Goal: Transaction & Acquisition: Purchase product/service

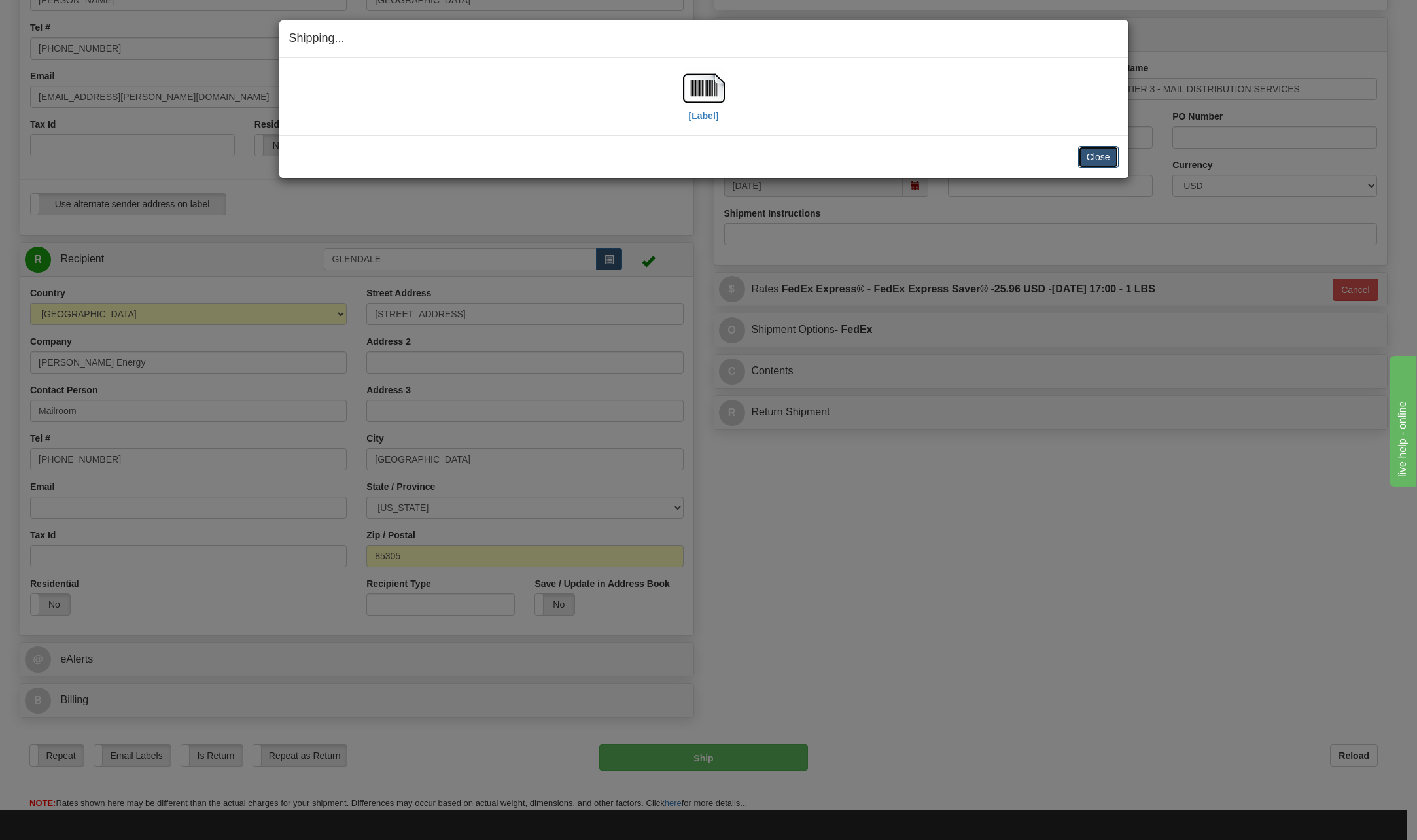
click at [1114, 153] on button "Close" at bounding box center [1099, 157] width 40 height 22
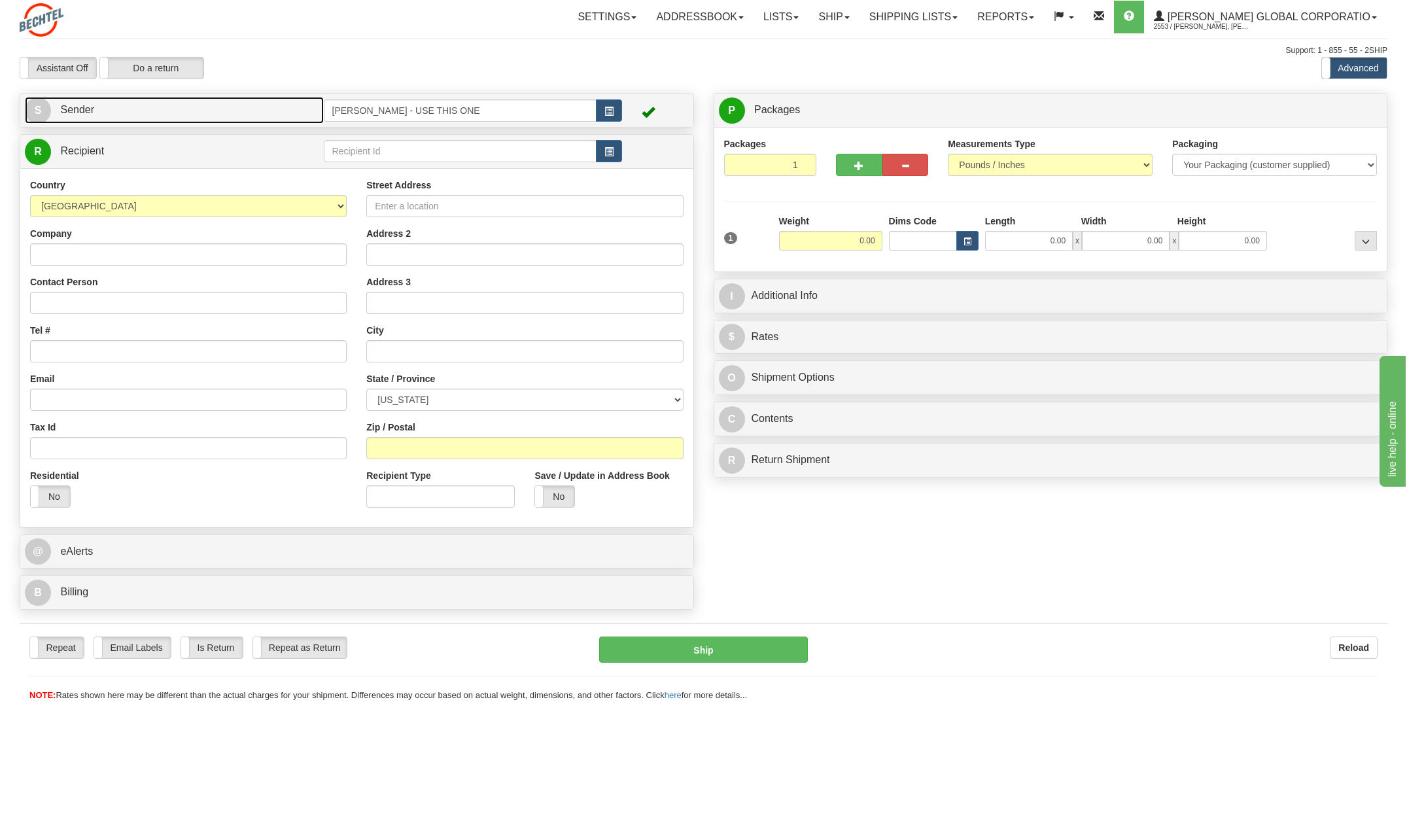
click at [41, 112] on span "S" at bounding box center [38, 110] width 26 height 26
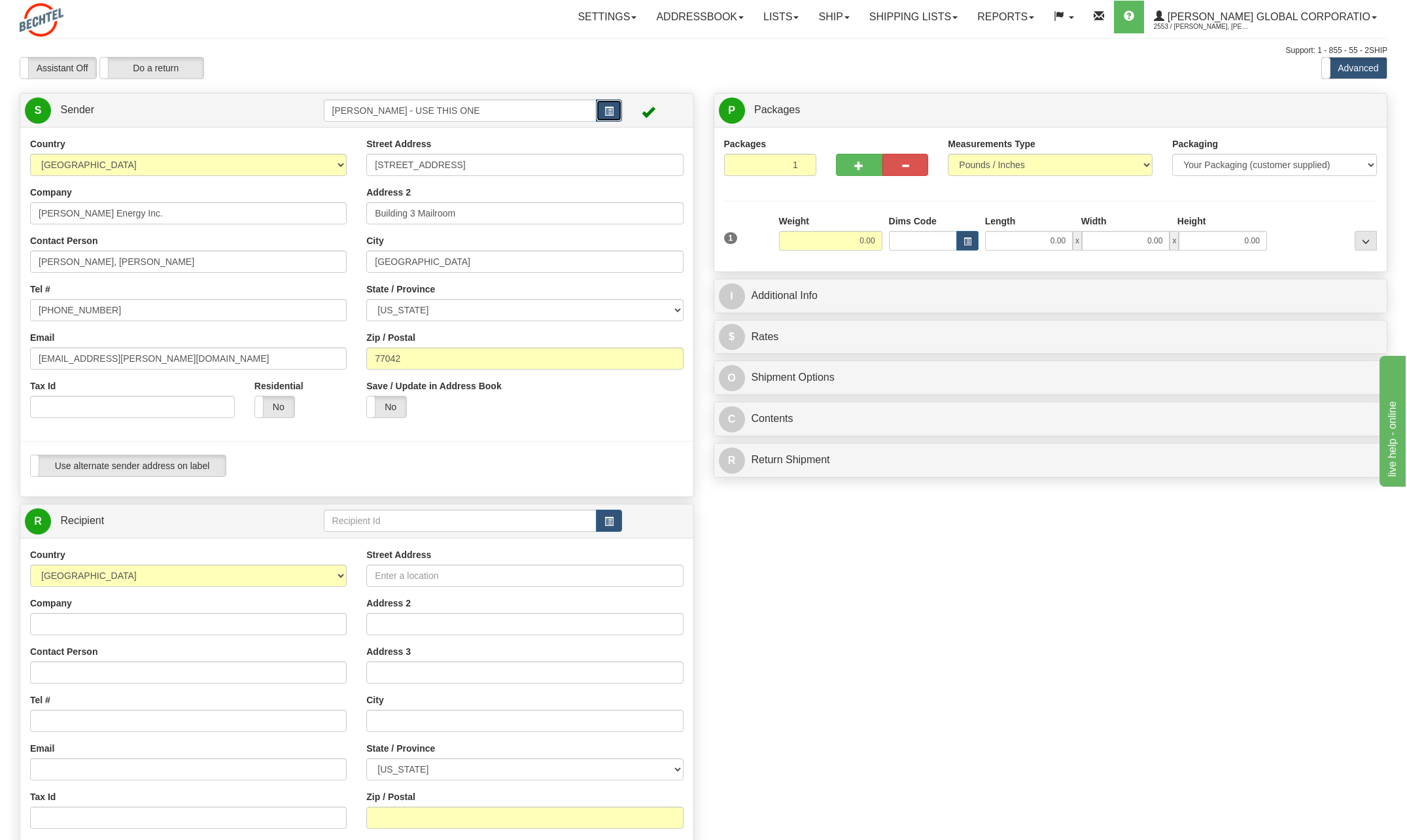
click at [612, 110] on span "button" at bounding box center [609, 112] width 9 height 9
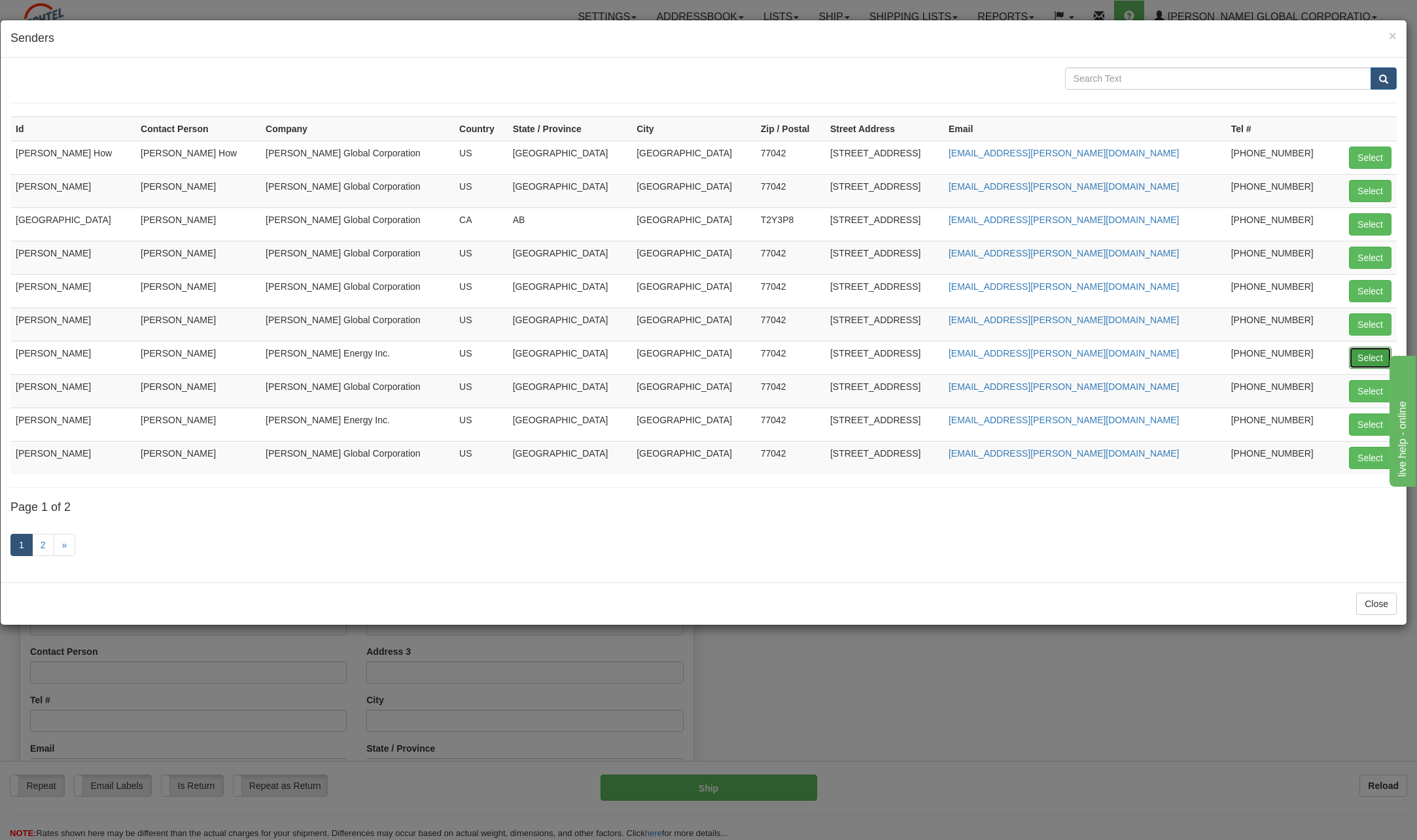
click at [1370, 357] on button "Select" at bounding box center [1369, 357] width 43 height 22
type input "Ferando Torres"
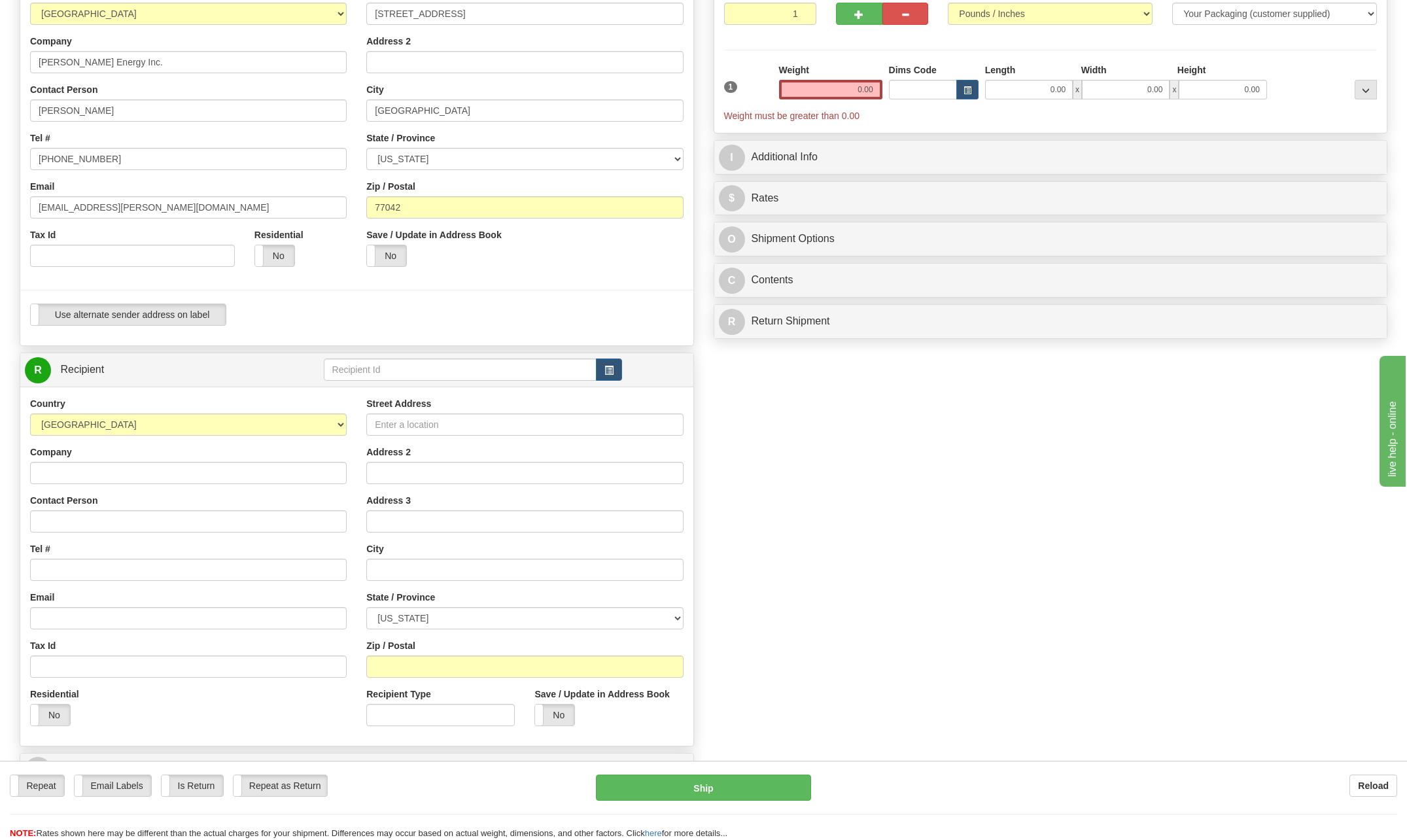
scroll to position [196, 0]
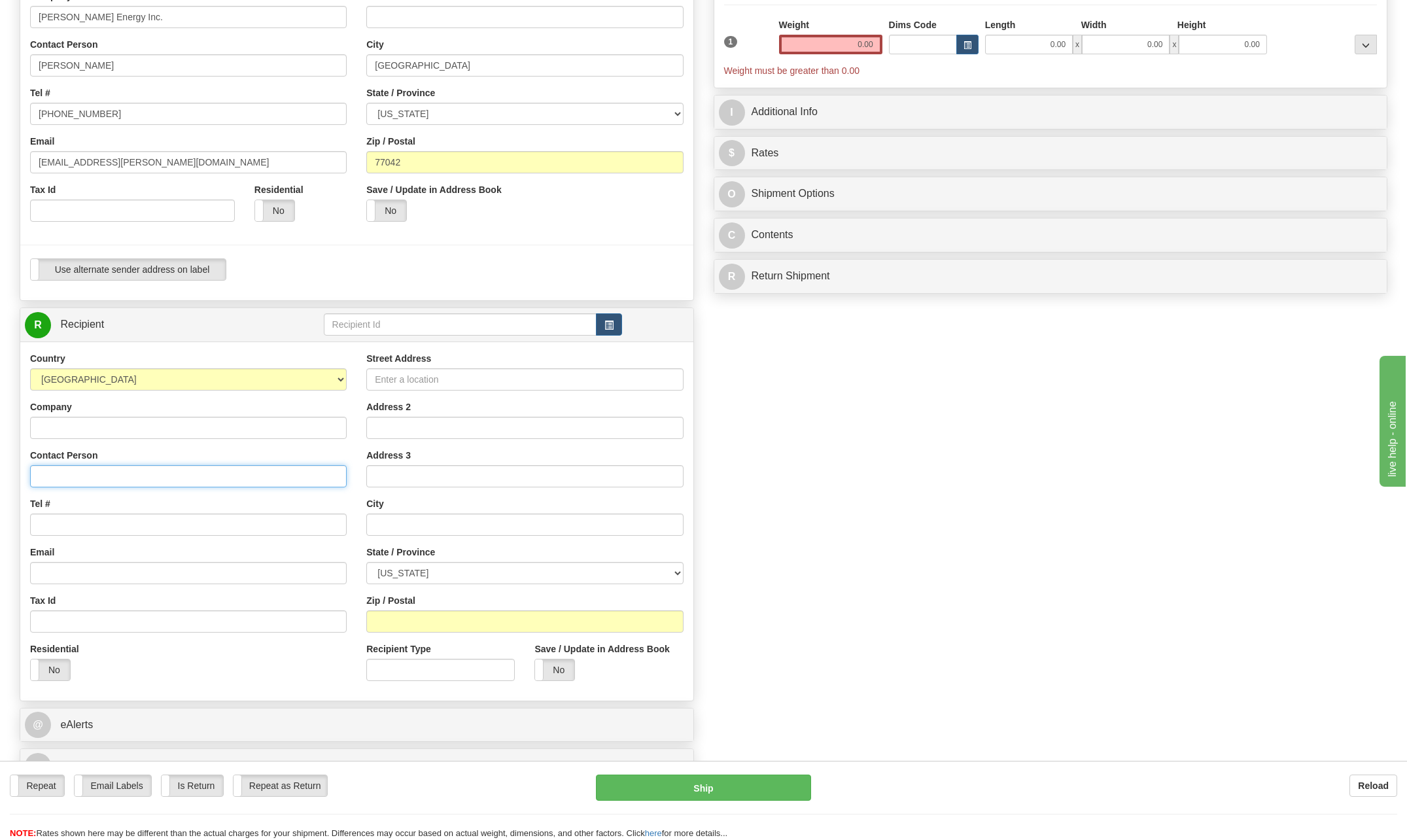
click at [86, 475] on input "Contact Person" at bounding box center [189, 476] width 317 height 22
type input "Travis McQueen"
click at [424, 377] on input "Street Address" at bounding box center [525, 379] width 317 height 22
type input "99 Lakeoak Street"
click at [408, 515] on input "text" at bounding box center [525, 524] width 317 height 22
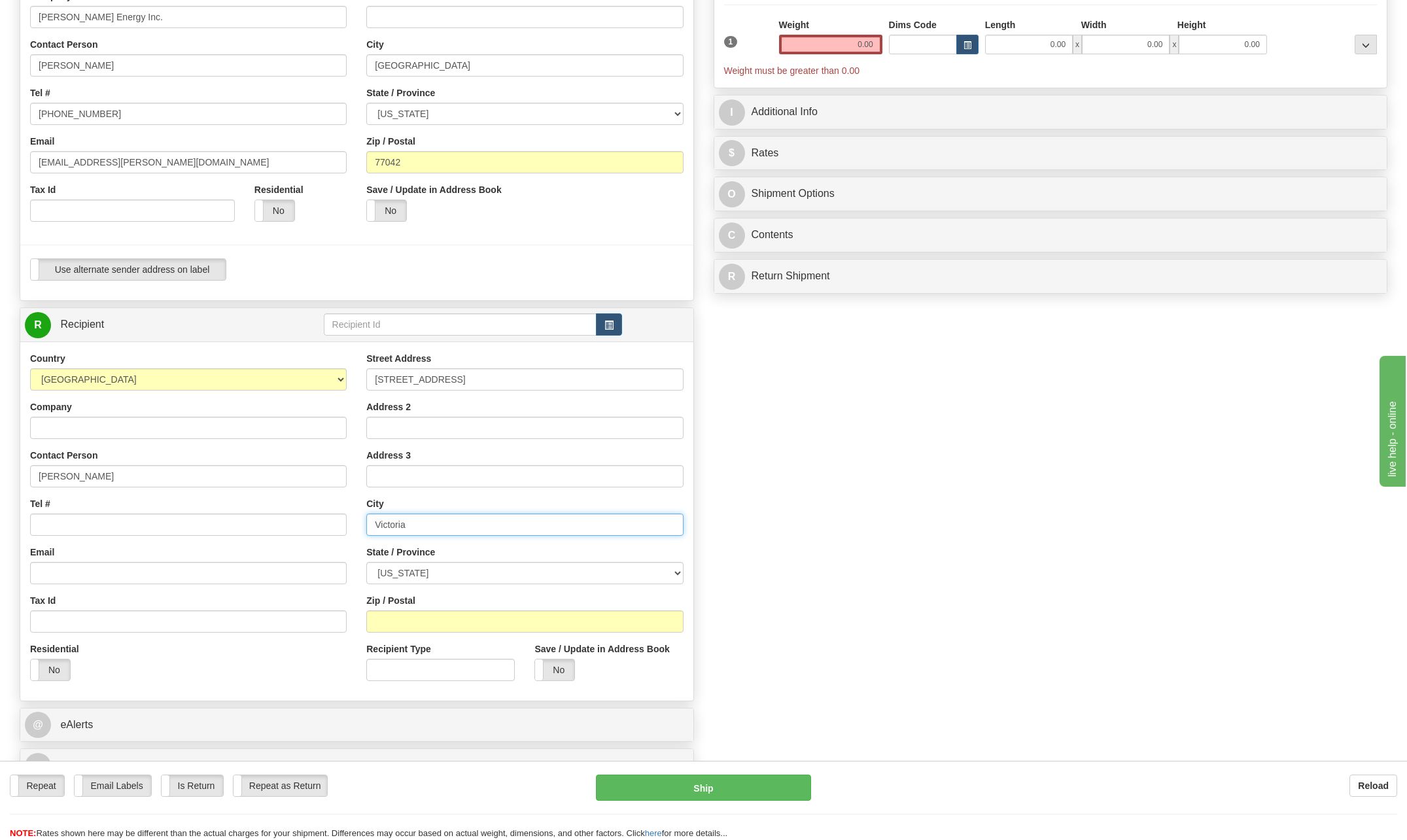
type input "Victoria"
click at [678, 570] on select "ALABAMA ALASKA ARIZONA ARKANSAS Armed Forces America Armed Forces Europe Armed …" at bounding box center [525, 573] width 317 height 22
select select "TX"
click at [367, 562] on select "ALABAMA ALASKA ARIZONA ARKANSAS Armed Forces America Armed Forces Europe Armed …" at bounding box center [525, 573] width 317 height 22
click at [406, 624] on input "Zip / Postal" at bounding box center [525, 621] width 317 height 22
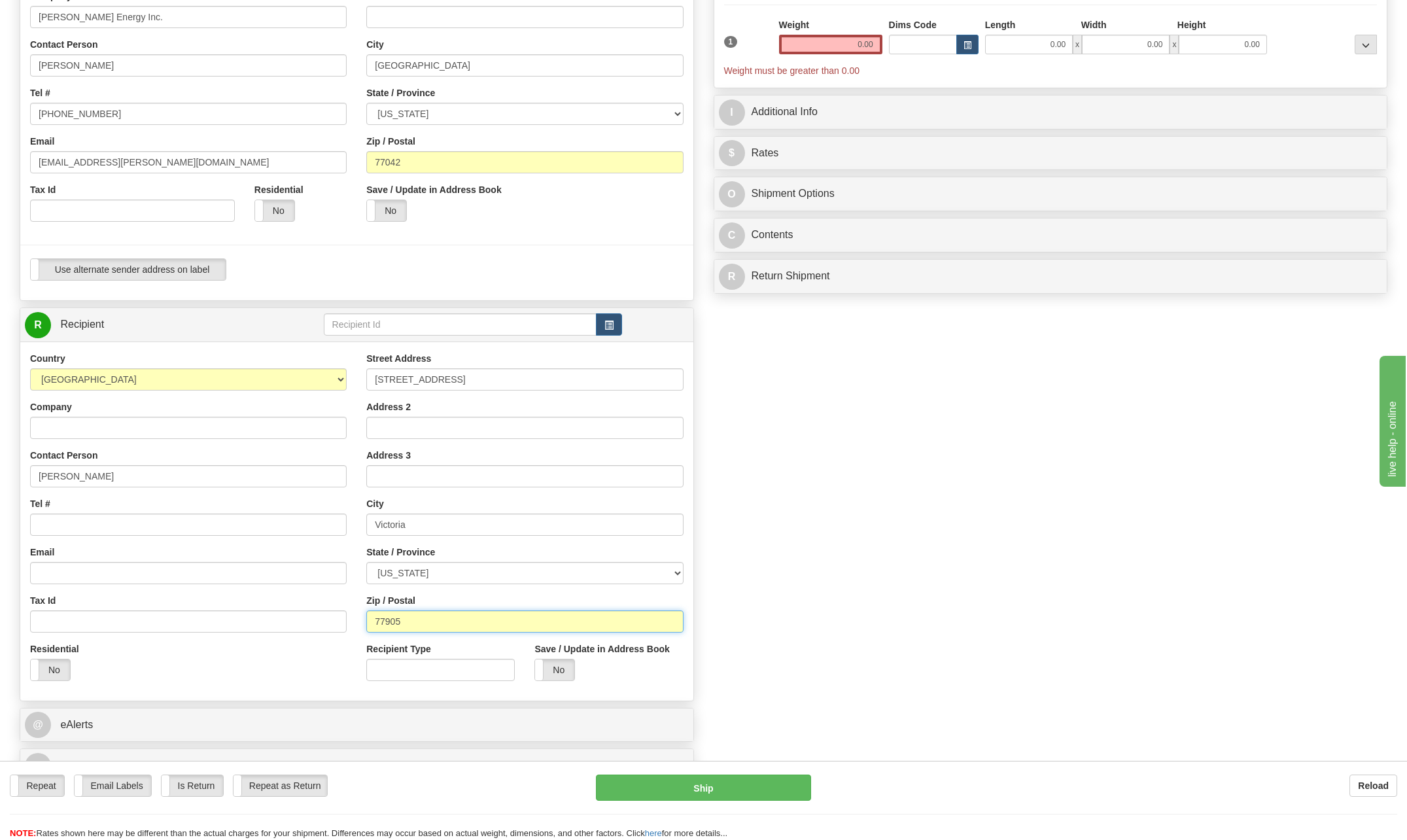
type input "77905"
click at [63, 524] on input "Tel #" at bounding box center [189, 524] width 317 height 22
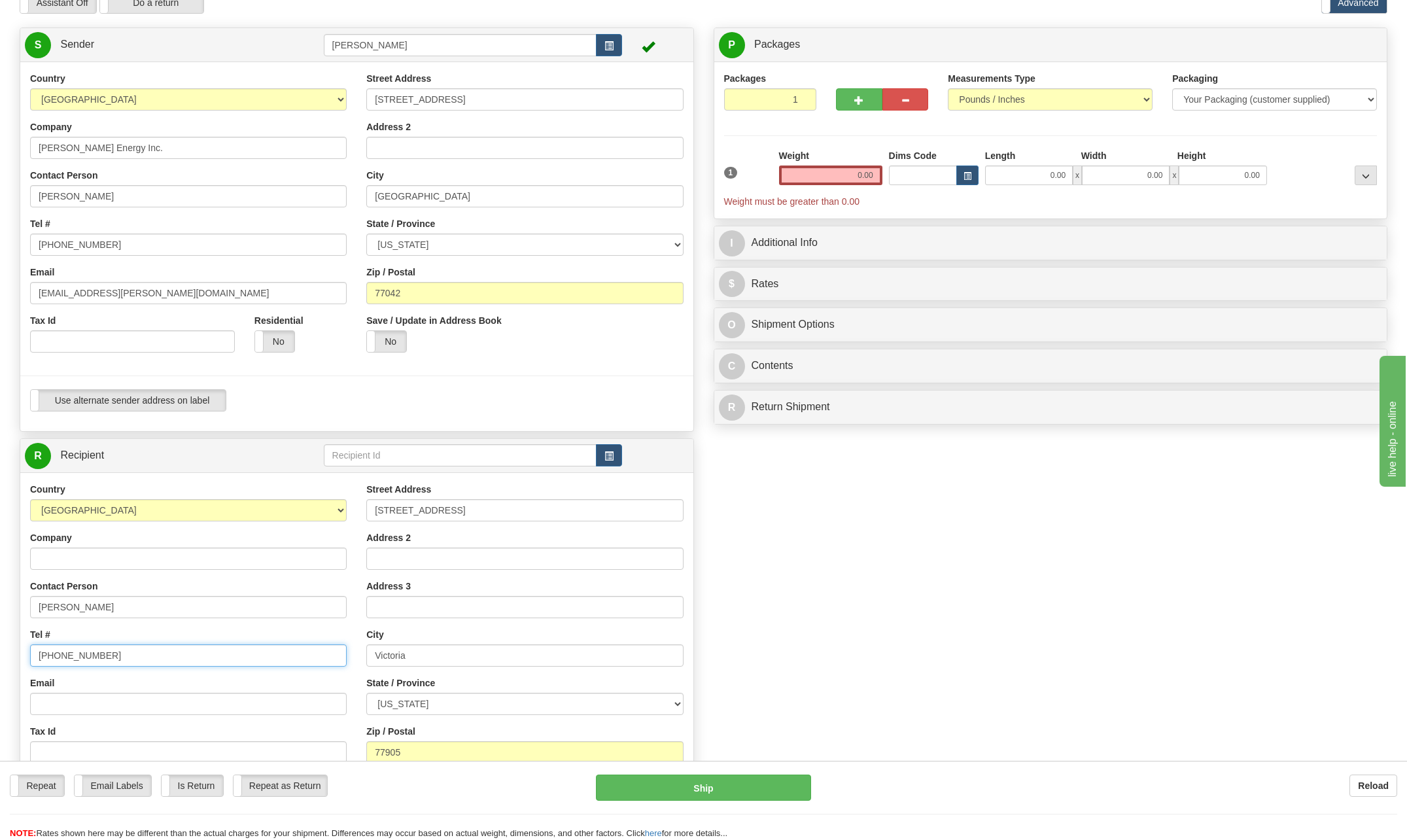
scroll to position [131, 0]
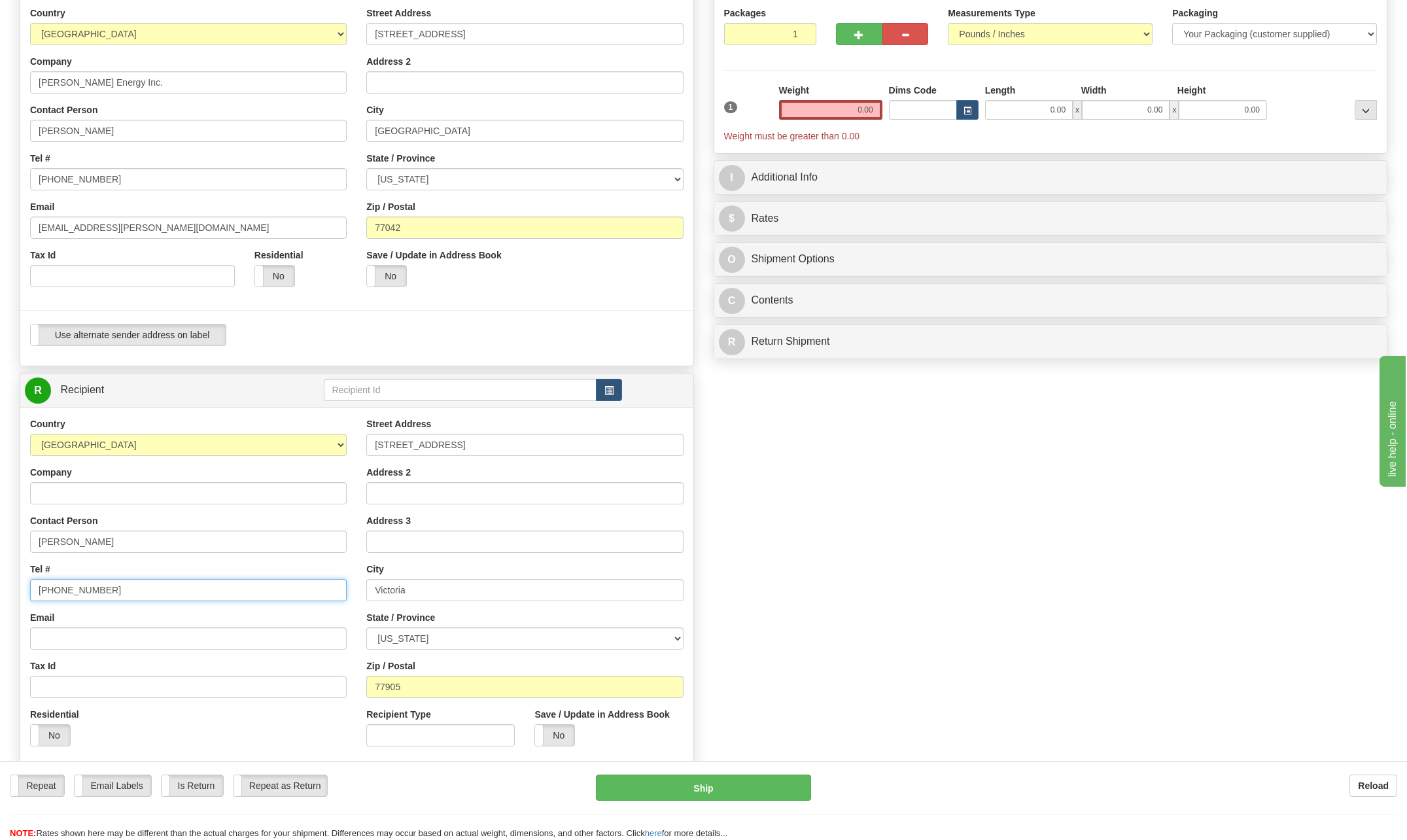
type input "713 235-3833"
drag, startPoint x: 849, startPoint y: 104, endPoint x: 986, endPoint y: 113, distance: 137.3
click at [986, 113] on div "1 Weight 0.00 Dims Code 0.00" at bounding box center [1051, 113] width 660 height 59
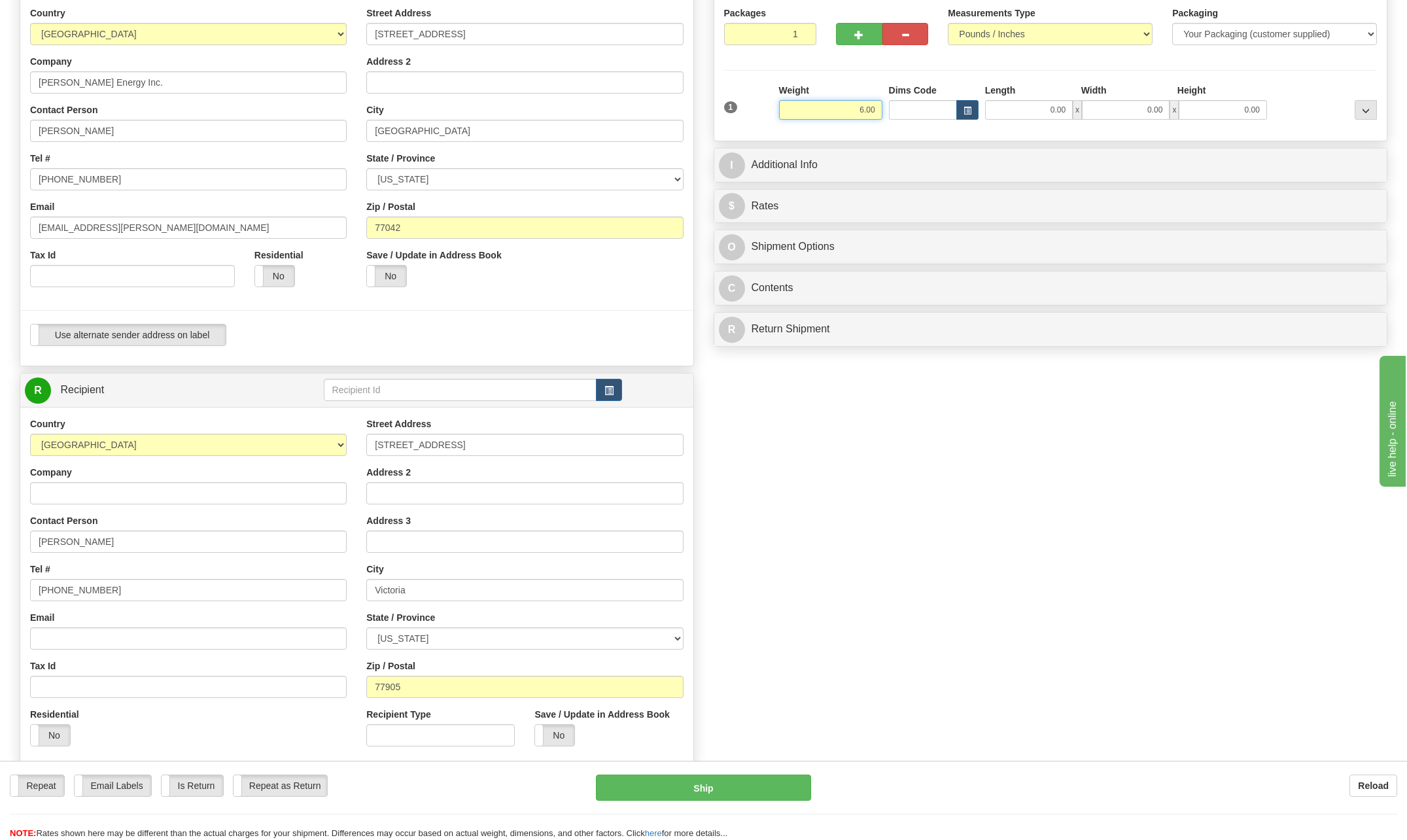
type input "6.00"
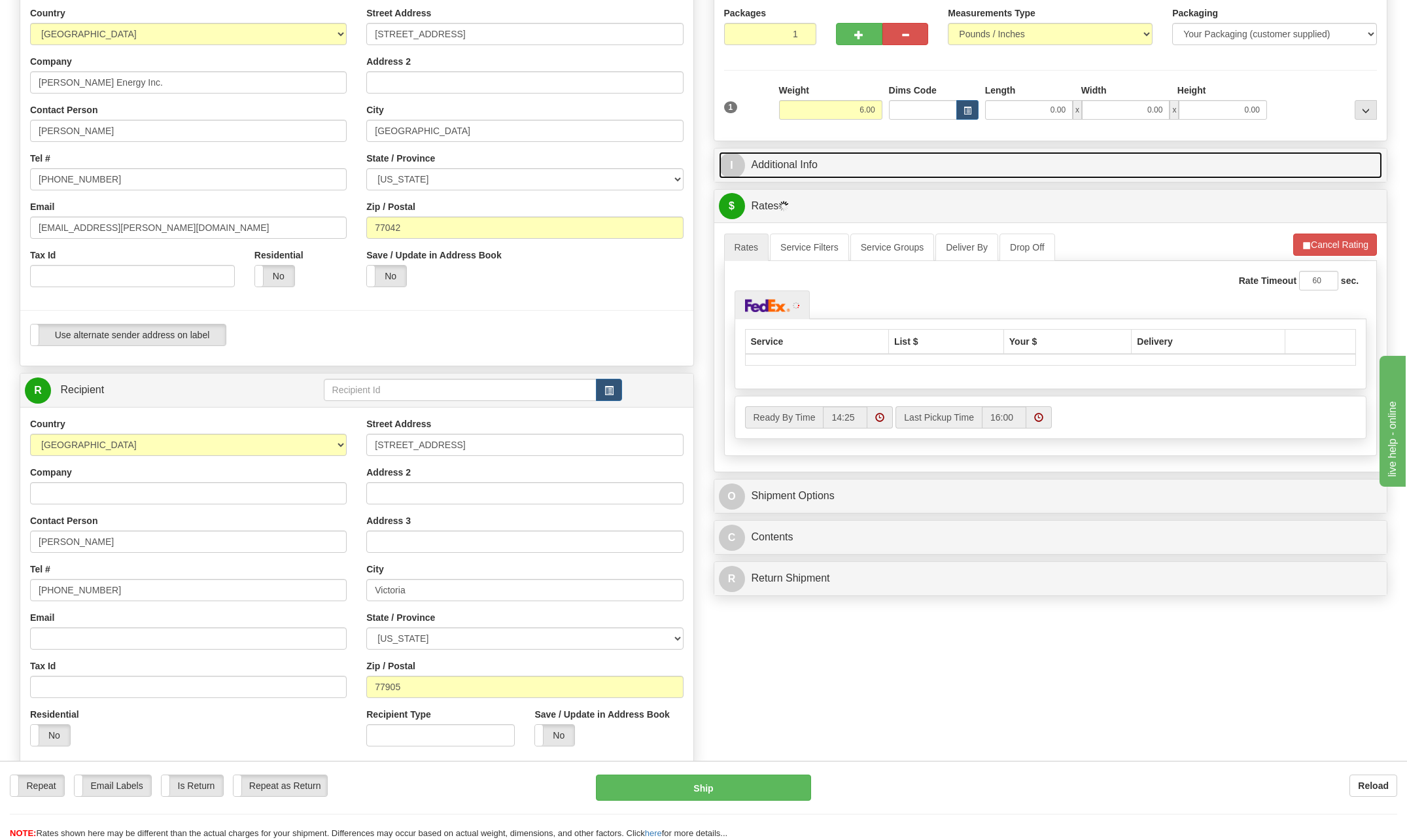
click at [734, 167] on span "I" at bounding box center [732, 166] width 26 height 26
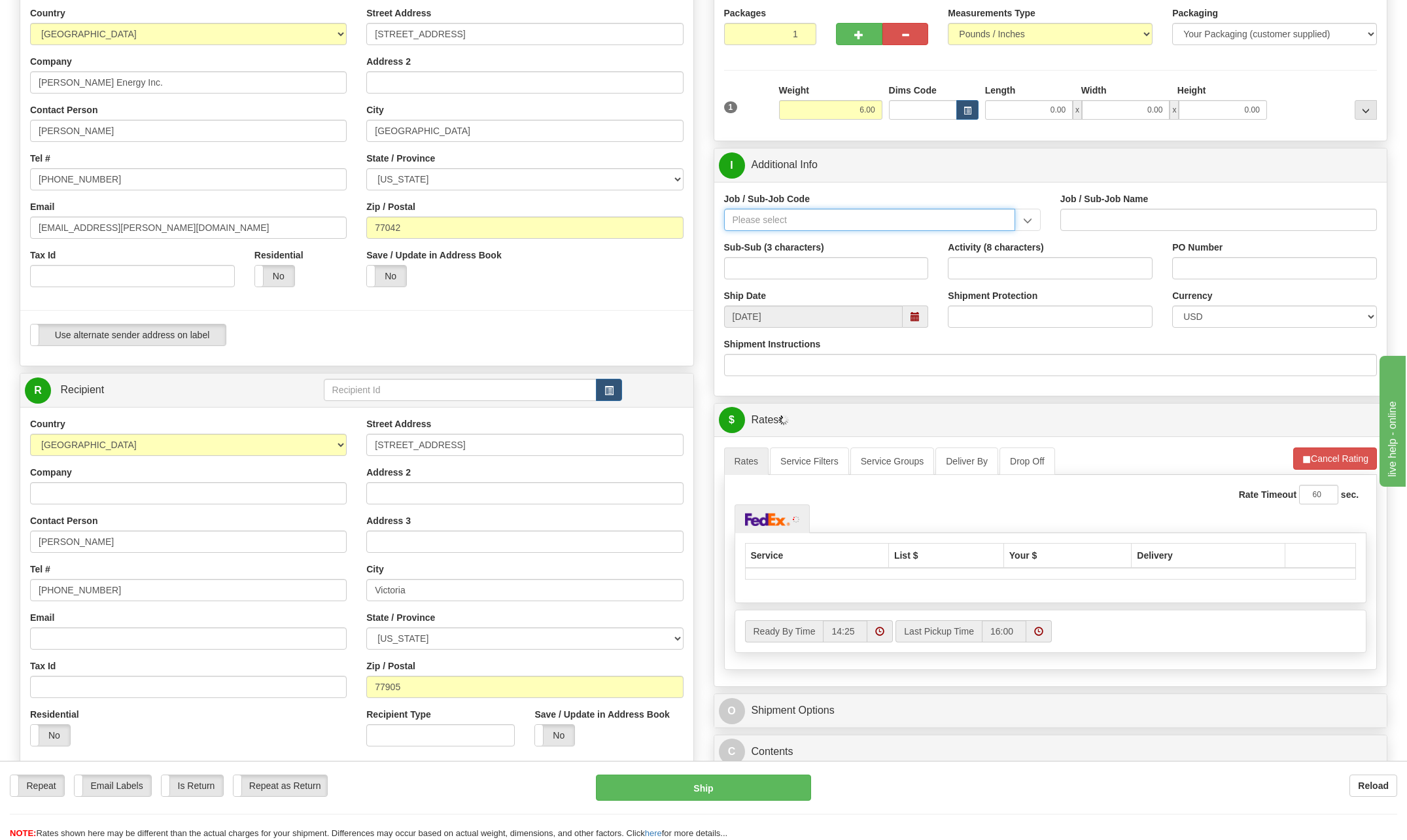
click at [780, 213] on input "Job / Sub-Job Code" at bounding box center [870, 220] width 291 height 22
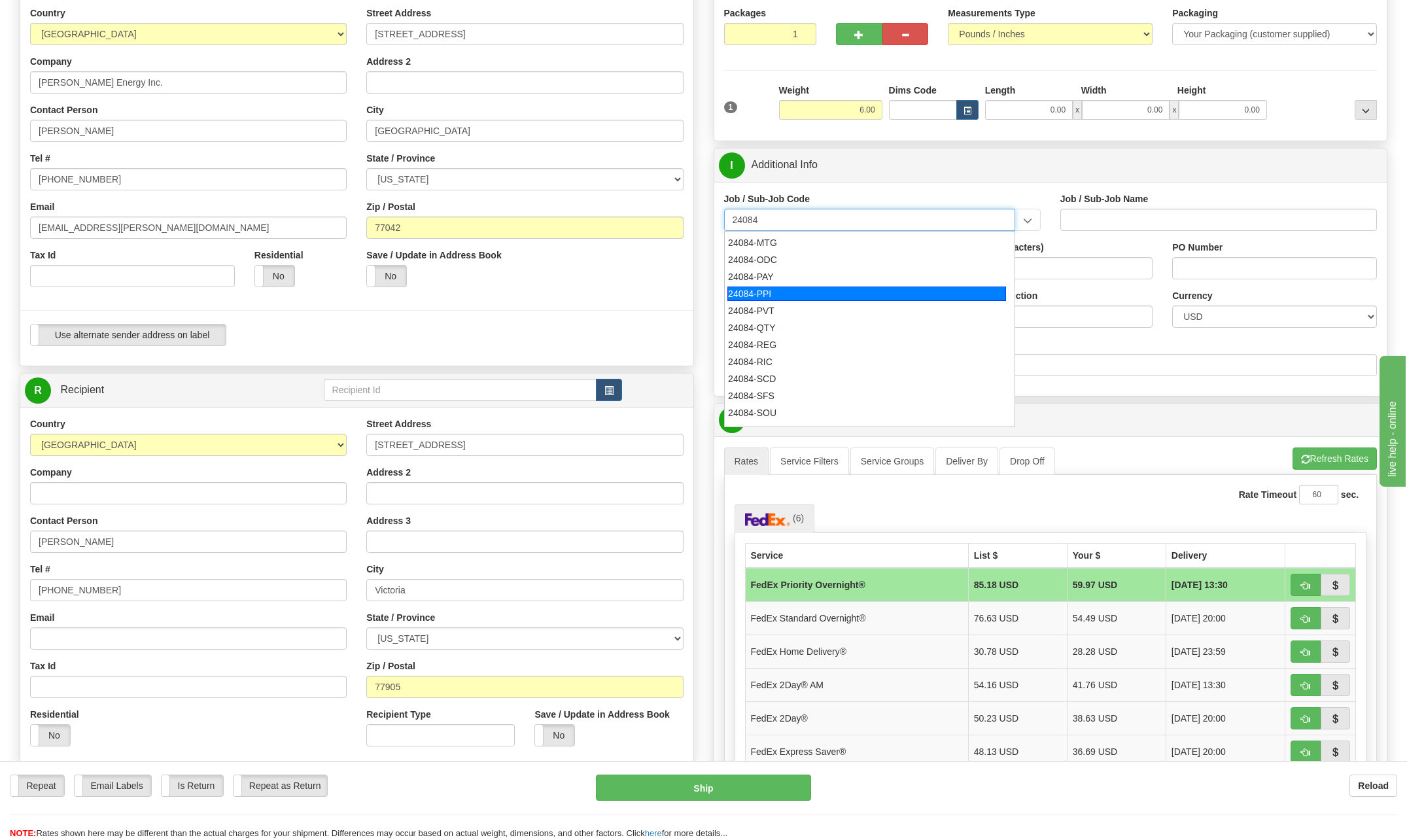
scroll to position [321, 0]
click at [760, 282] on div "24084-ODC" at bounding box center [867, 277] width 279 height 14
type input "24084-ODC"
type input "BSQE OPERATING RESULTS - NUCL. - MISCELLANEOUS ODC"
type input "24084-ODC"
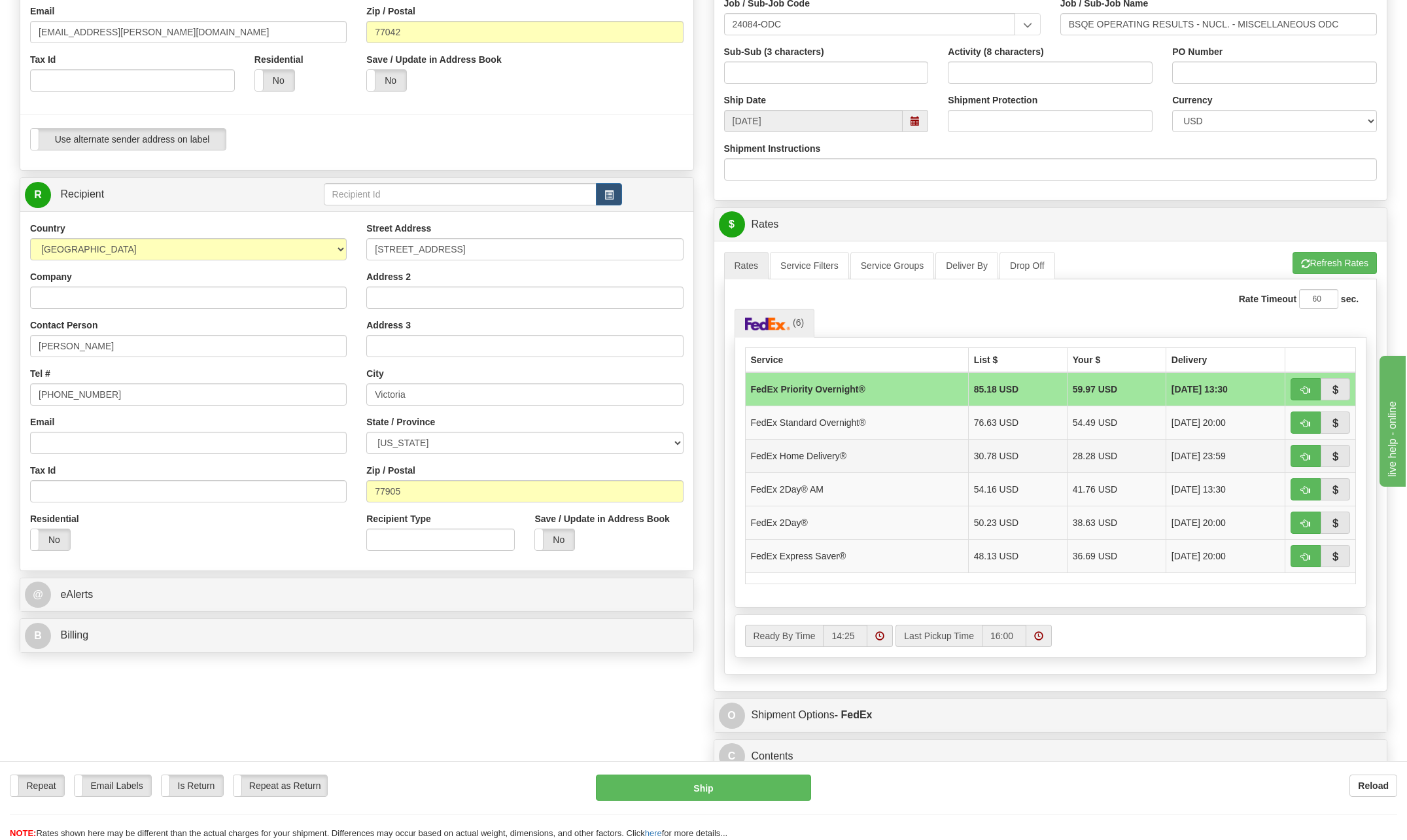
scroll to position [327, 0]
click at [1308, 388] on span "button" at bounding box center [1305, 390] width 9 height 9
type input "01"
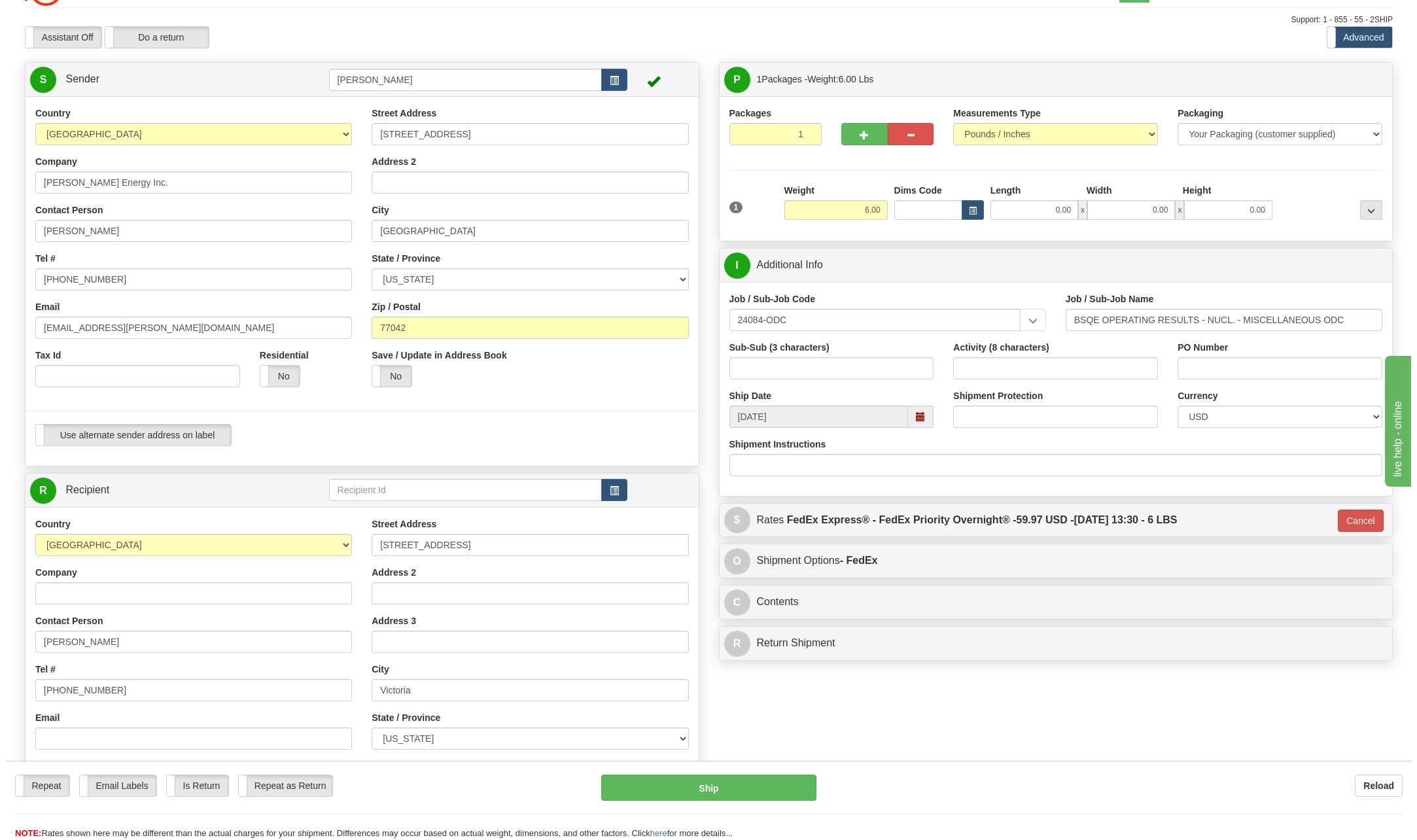
scroll to position [0, 0]
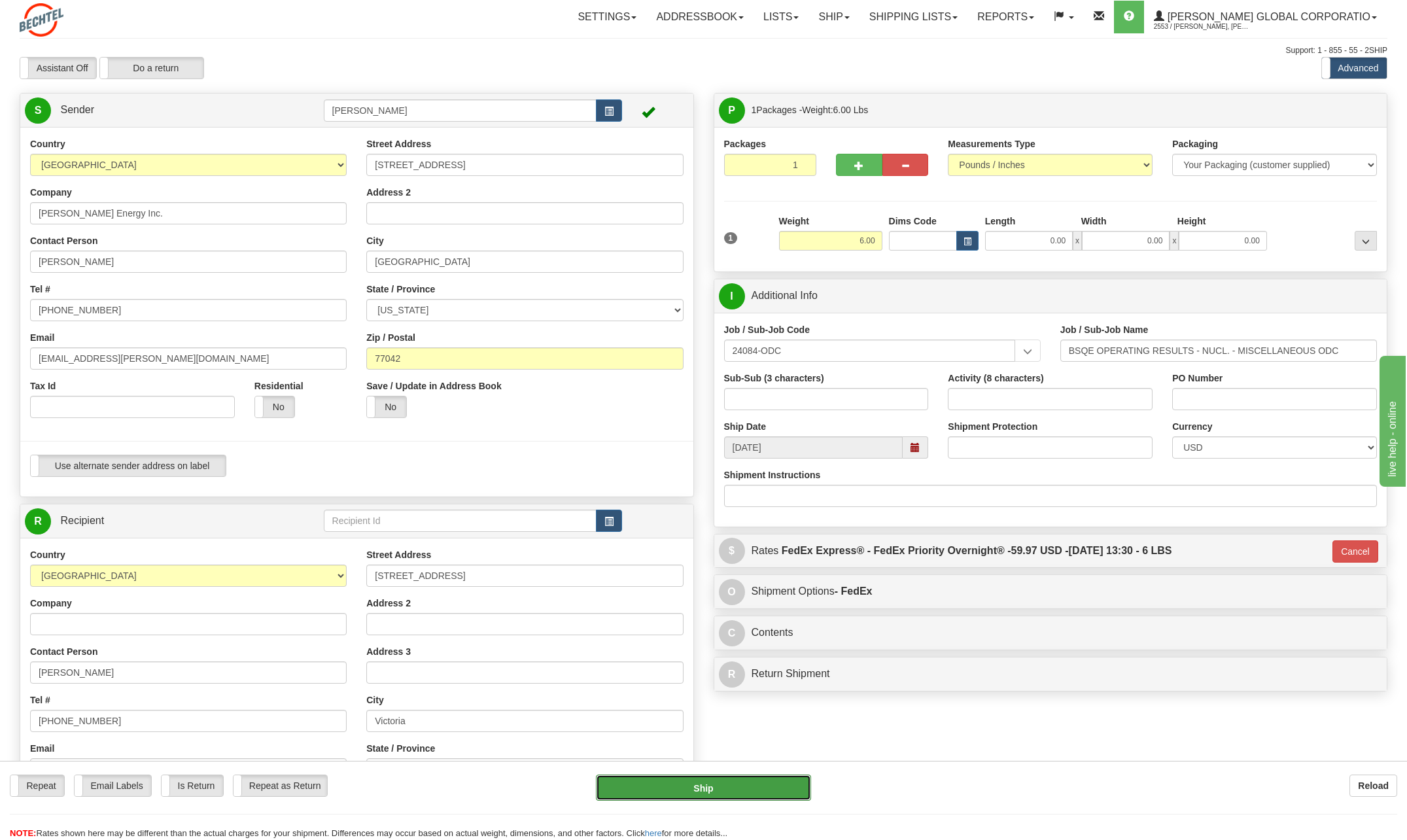
click at [694, 785] on button "Ship" at bounding box center [703, 787] width 215 height 26
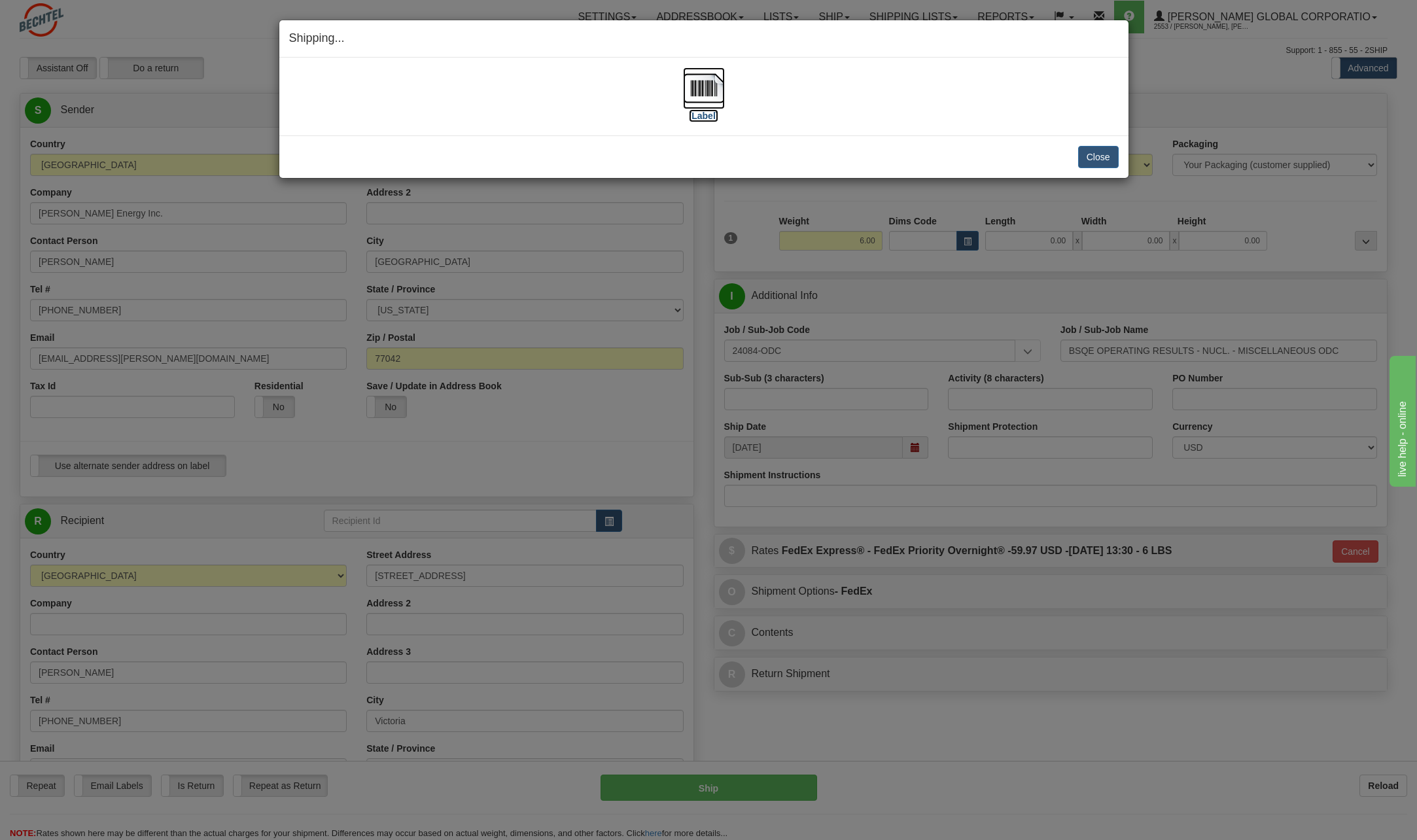
click at [717, 85] on img at bounding box center [704, 89] width 42 height 42
click at [1112, 161] on button "Close" at bounding box center [1099, 157] width 40 height 22
click at [1104, 161] on button "Close" at bounding box center [1099, 157] width 40 height 22
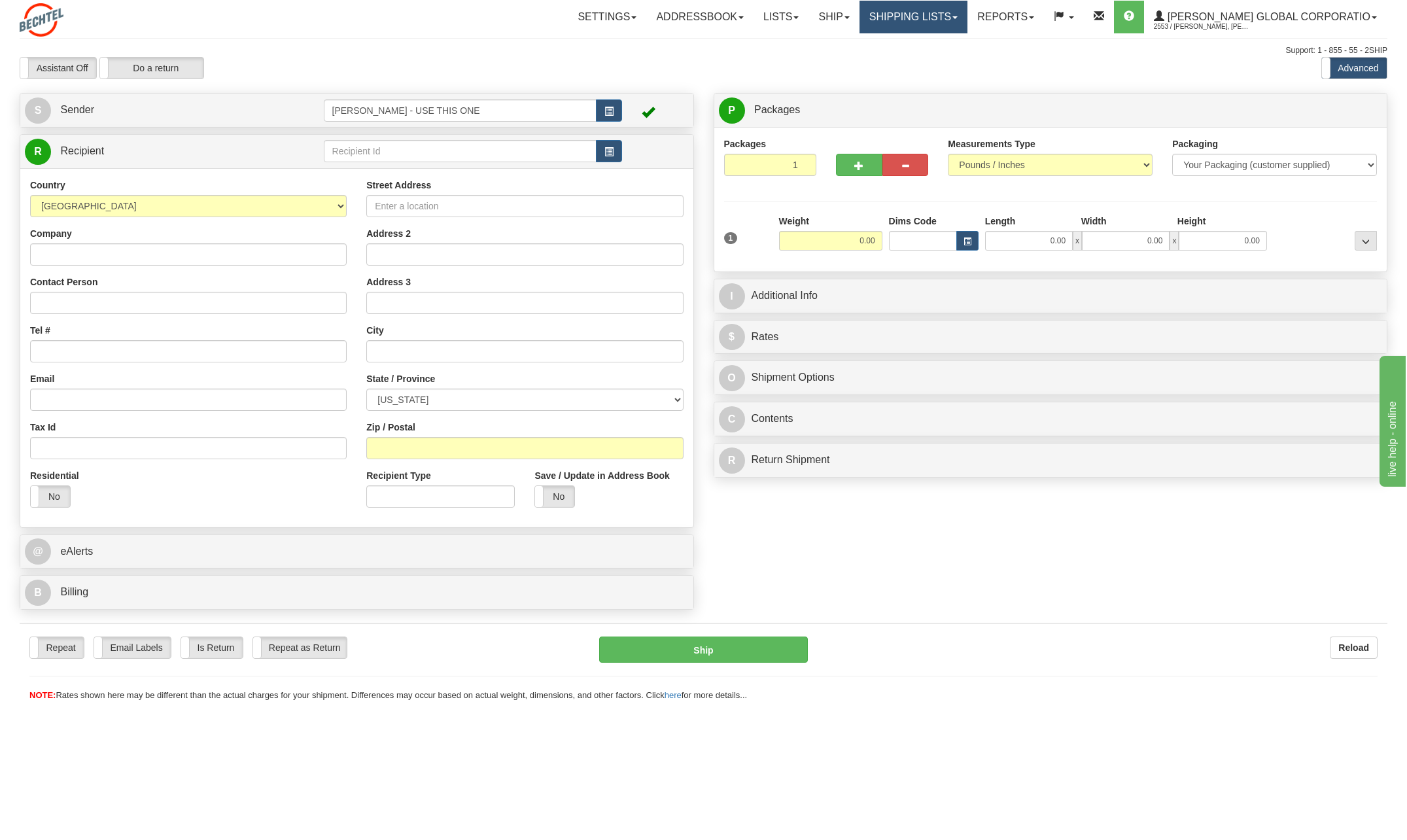
click at [968, 15] on link "Shipping lists" at bounding box center [914, 17] width 108 height 32
click at [939, 63] on span "Search Shipment History" at bounding box center [903, 63] width 102 height 11
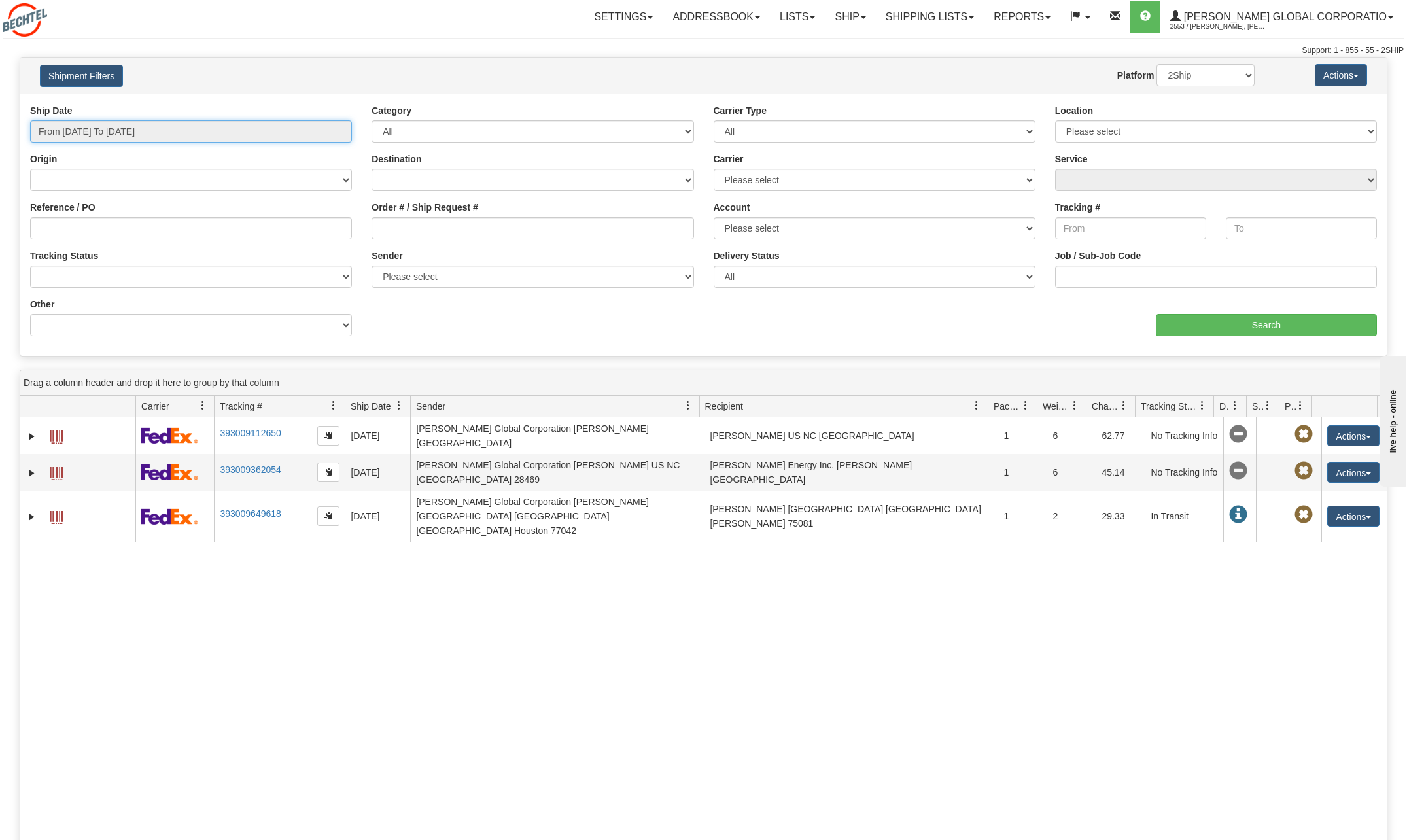
type input "[DATE]"
click at [209, 128] on input "From 09/09/2025 To 09/10/2025" at bounding box center [191, 131] width 322 height 22
type input "09/01/2025"
type input "09/30/2025"
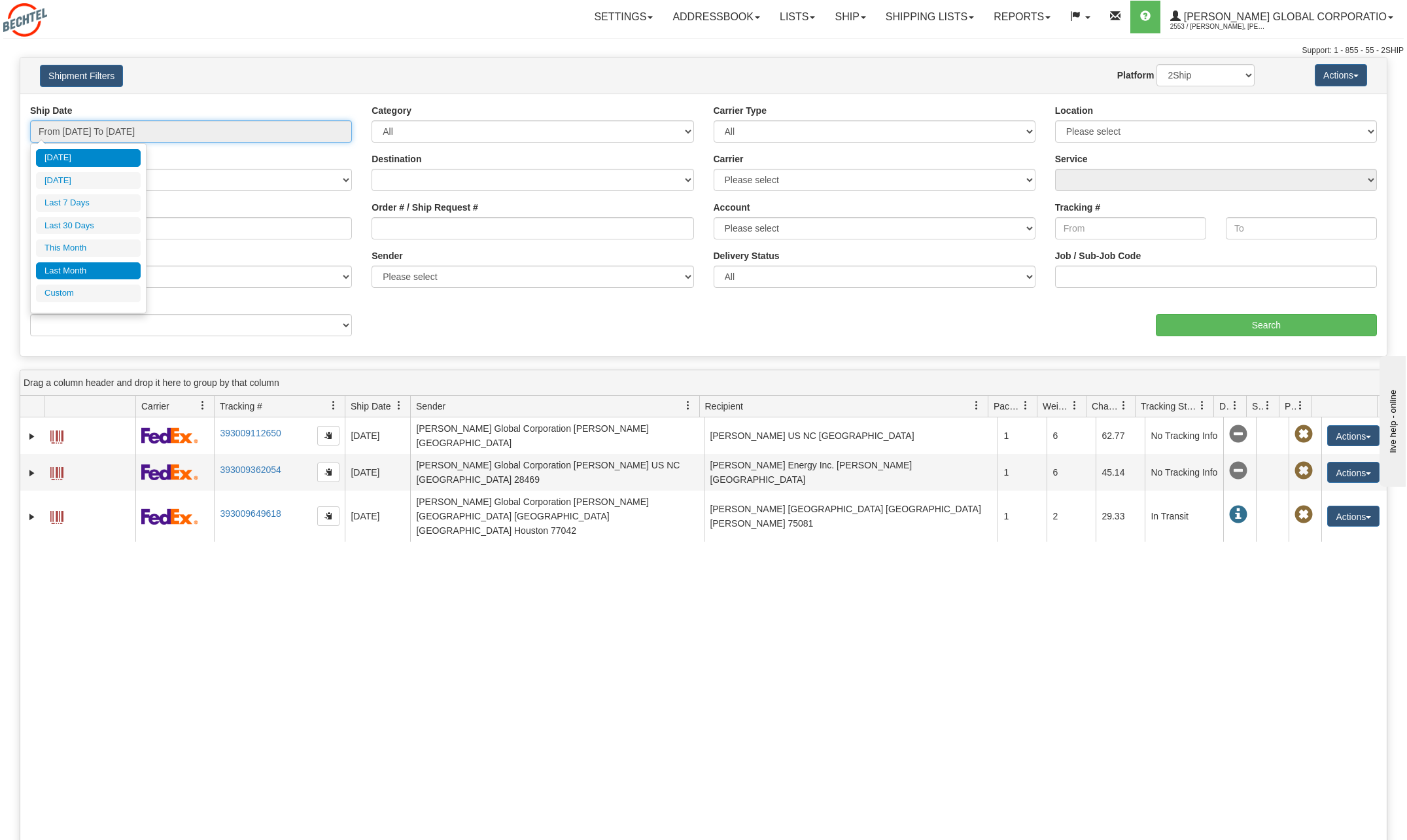
type input "[DATE]"
type input "08/01/2025"
type input "08/31/2025"
type input "[DATE]"
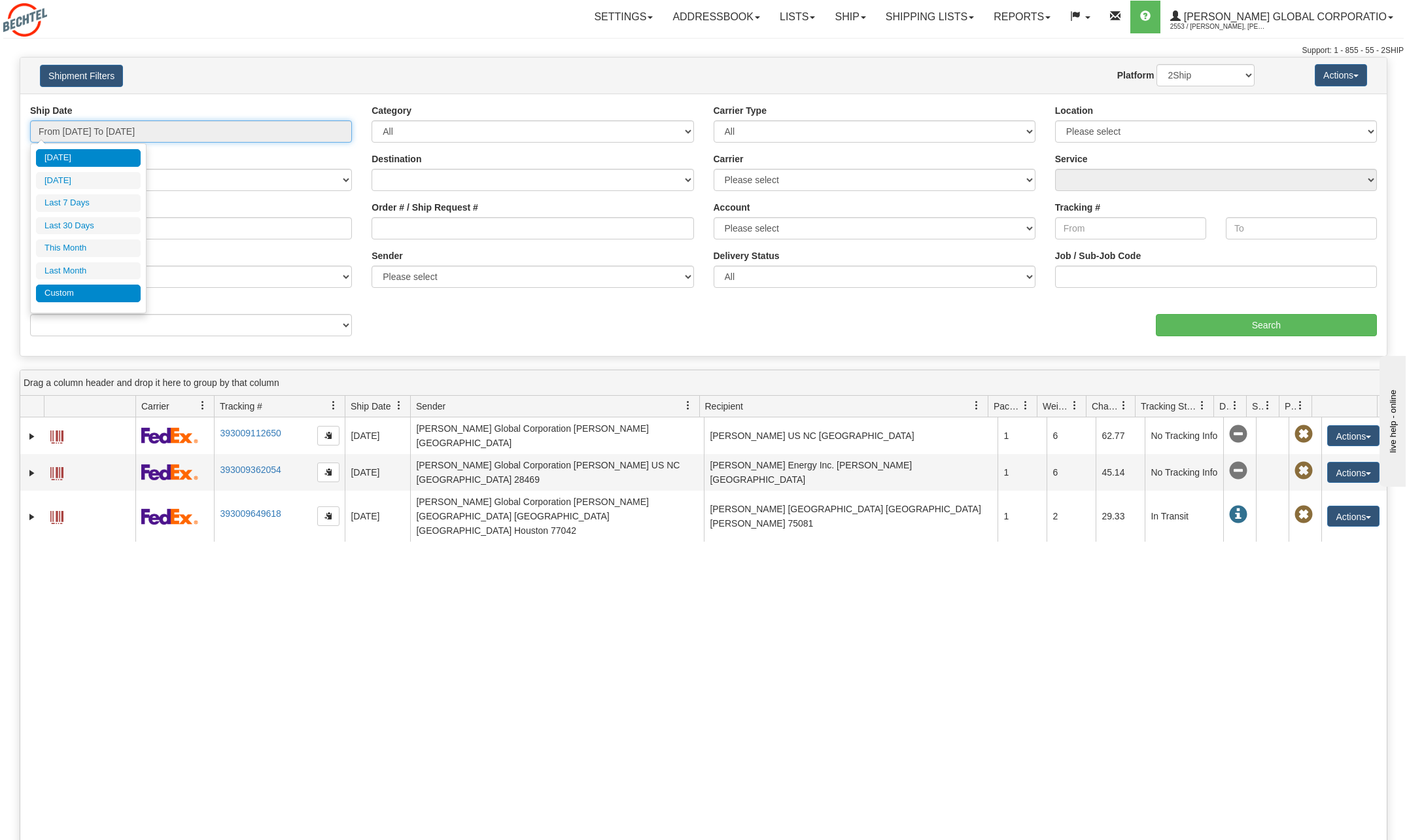
type input "[DATE]"
type input "08/01/2025"
type input "08/31/2025"
type input "[DATE]"
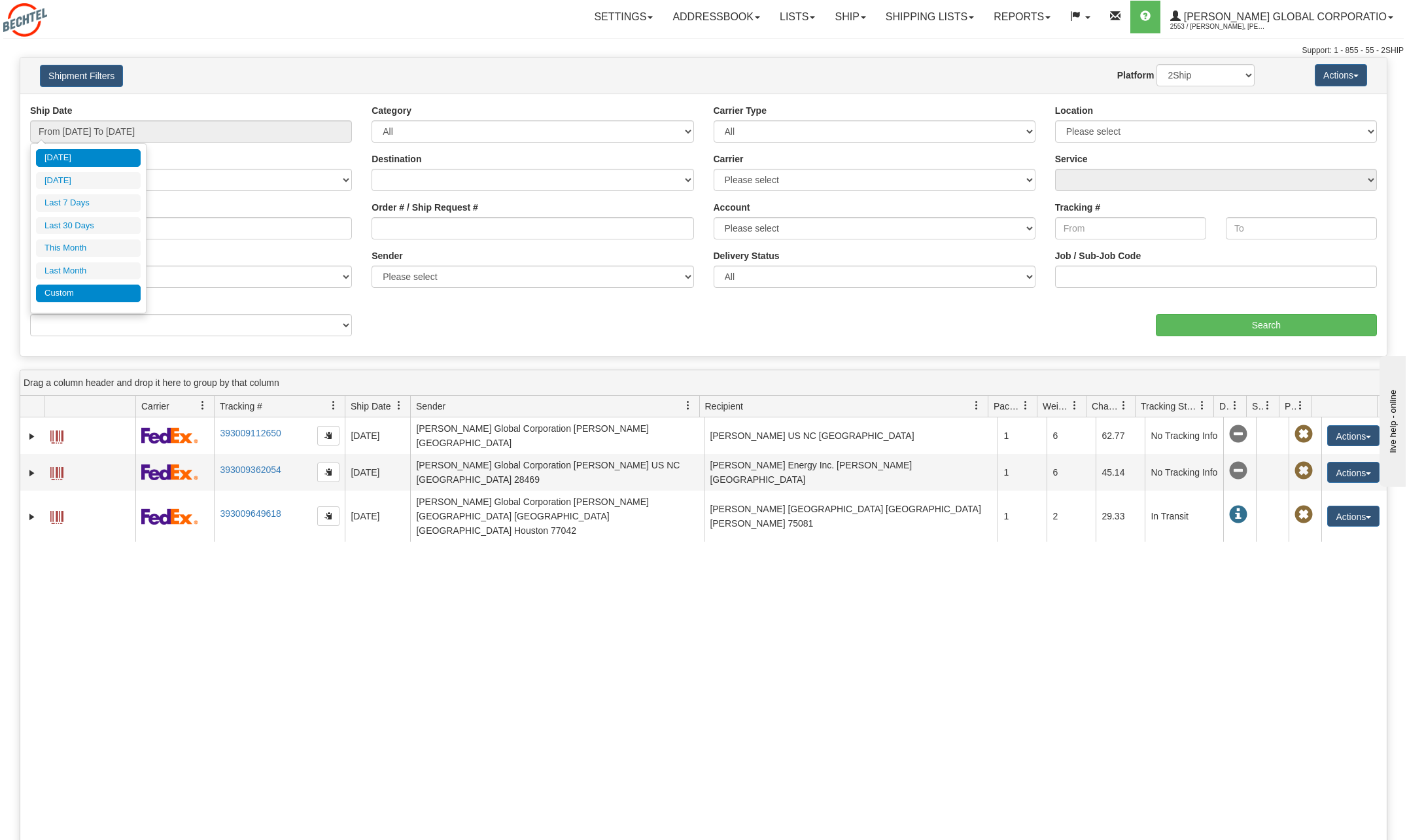
click at [76, 290] on li "Custom" at bounding box center [88, 293] width 104 height 18
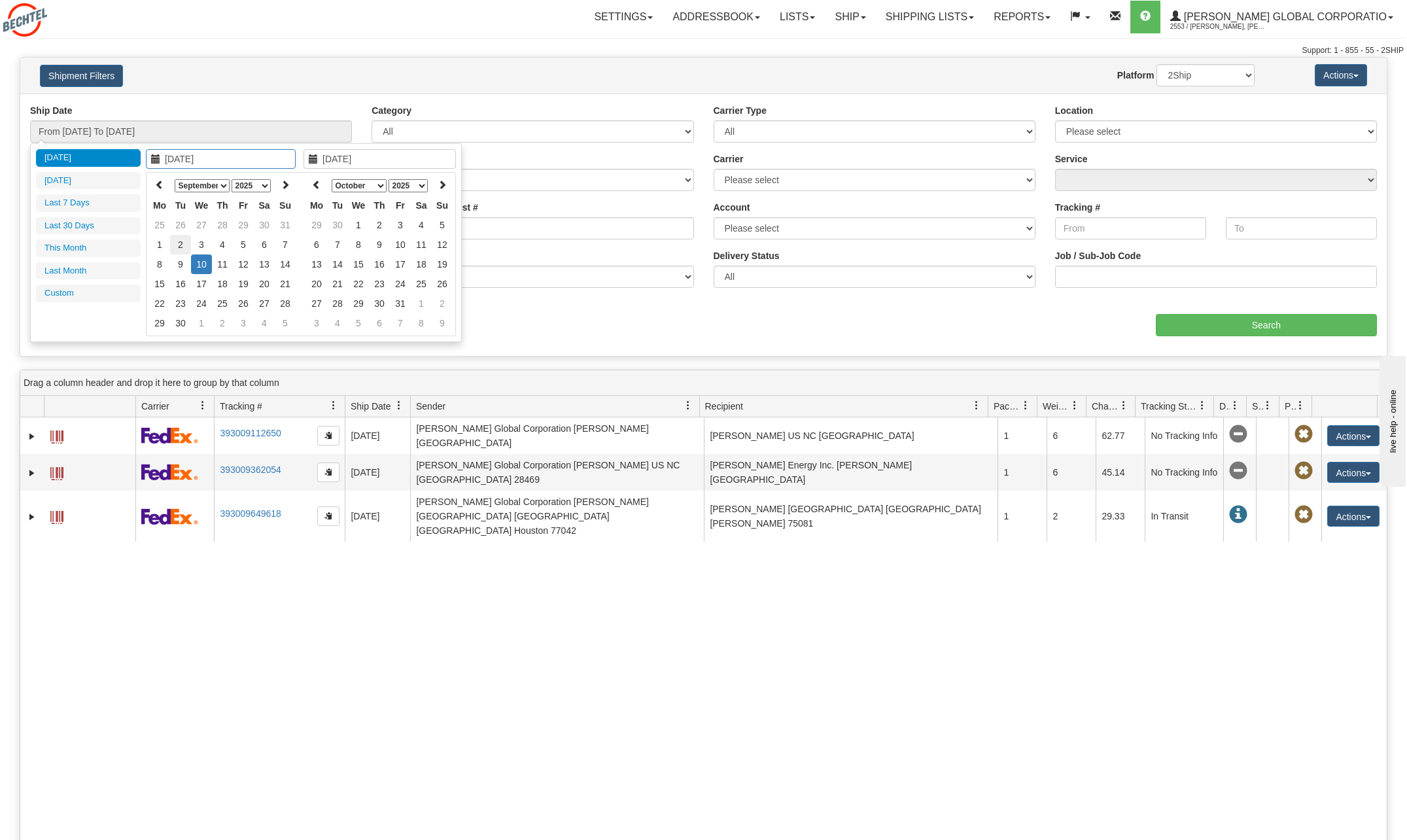
type input "08/01/2025"
type input "08/31/2025"
type input "[DATE]"
type input "09/01/2025"
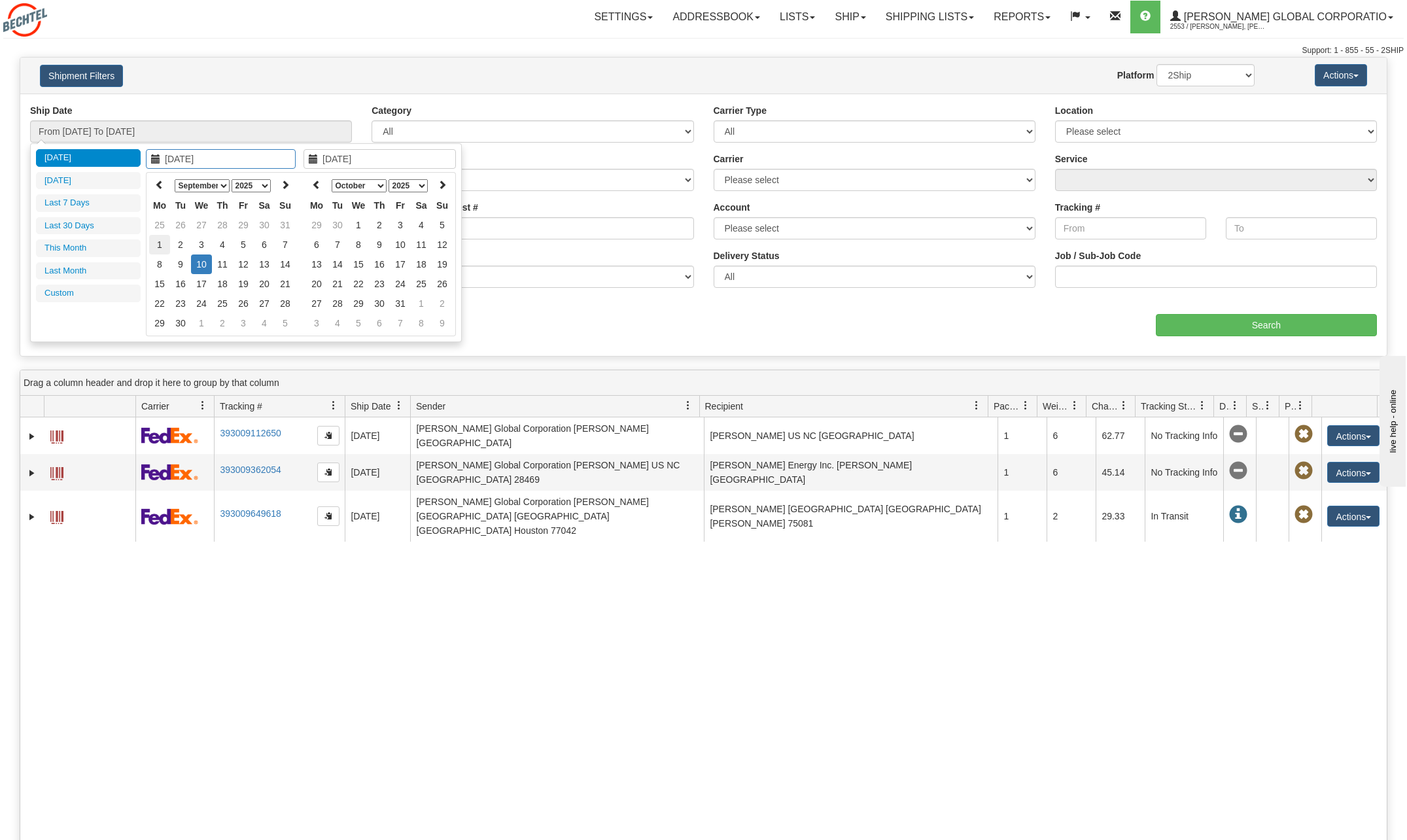
click at [161, 242] on td "1" at bounding box center [159, 244] width 21 height 19
type input "09/09/2025"
click at [181, 261] on td "9" at bounding box center [180, 264] width 21 height 19
type input "From 09/01/2025 To 09/09/2025"
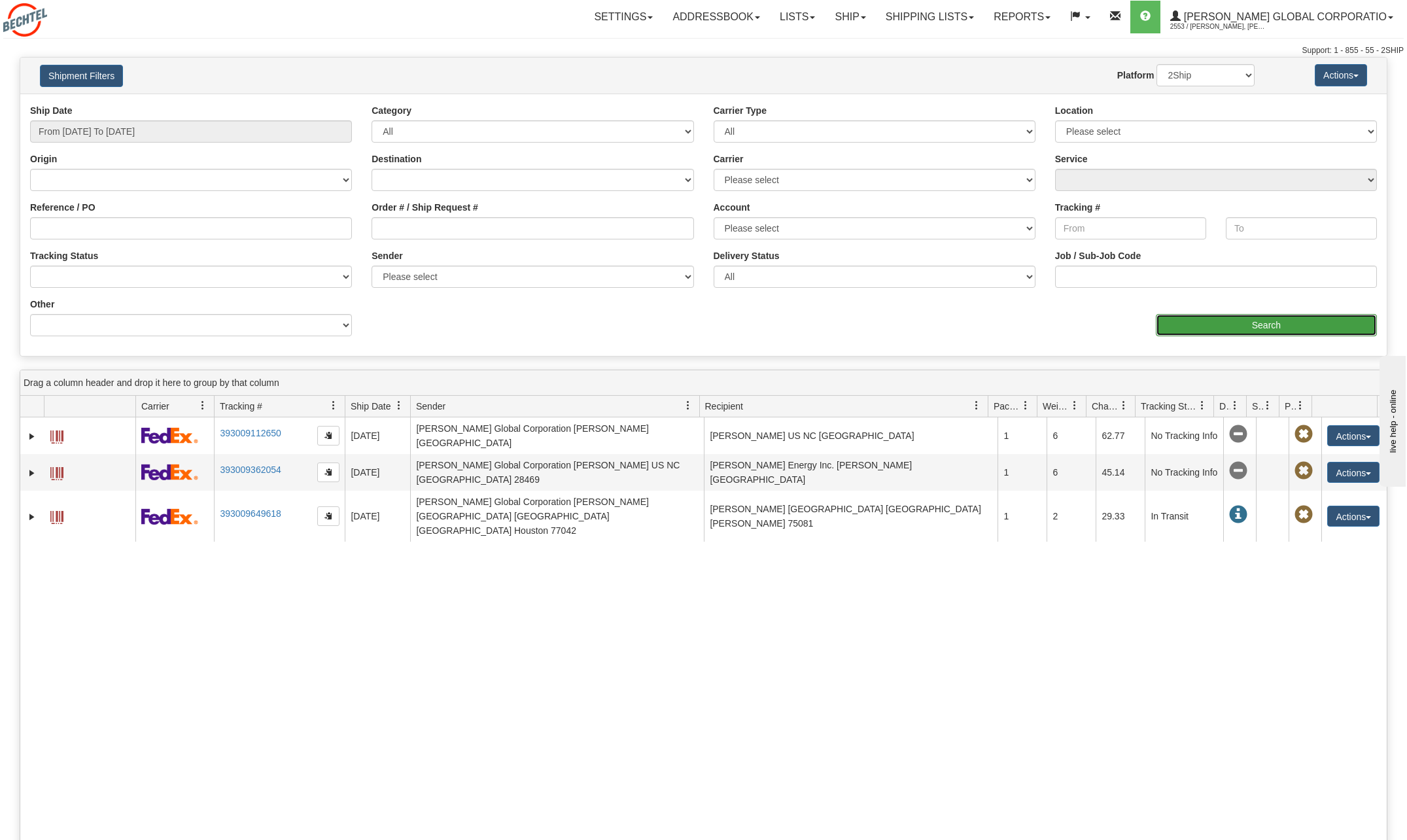
click at [1282, 325] on input "Search" at bounding box center [1267, 325] width 221 height 22
